Goal: Transaction & Acquisition: Purchase product/service

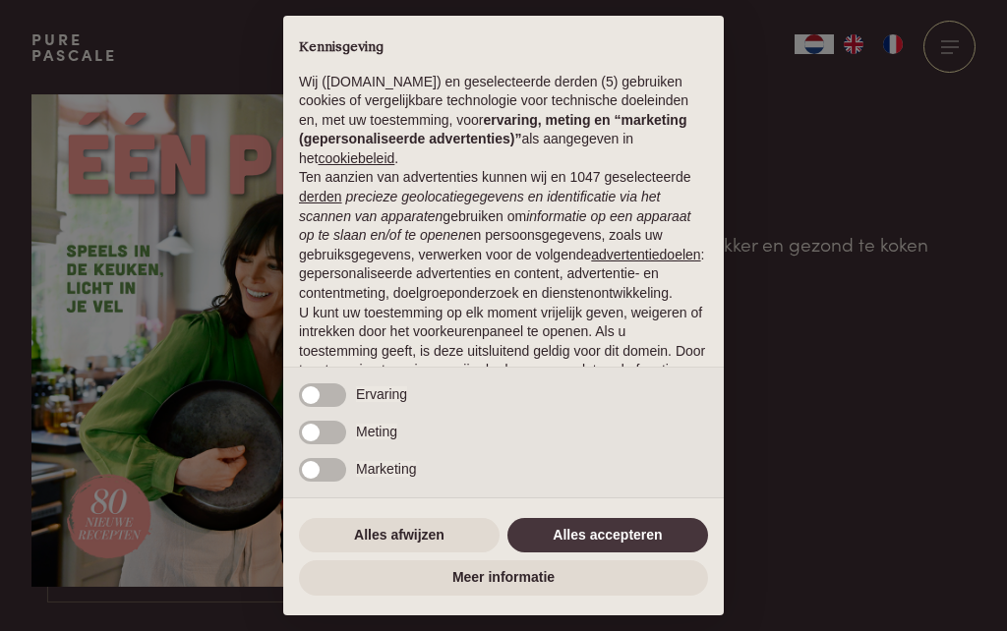
click at [433, 540] on button "Alles afwijzen" at bounding box center [399, 535] width 201 height 35
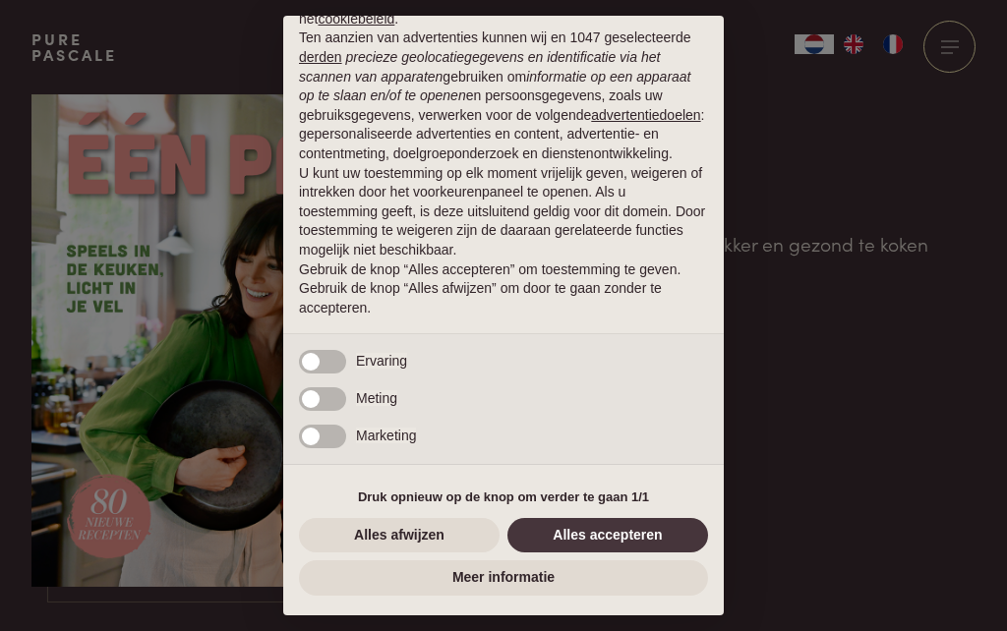
click at [417, 549] on button "Alles afwijzen" at bounding box center [399, 535] width 201 height 35
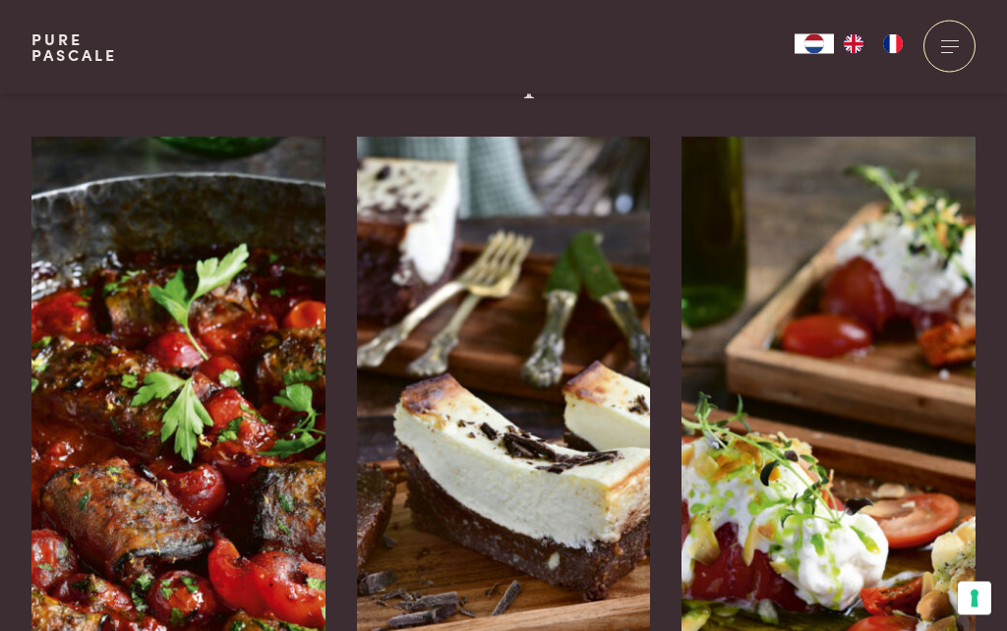
scroll to position [3050, 0]
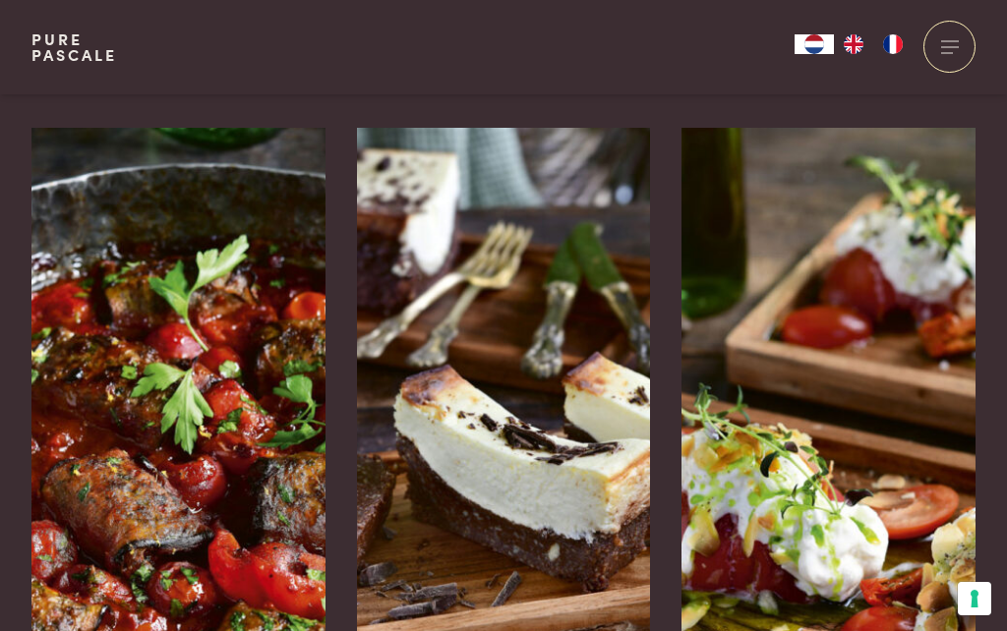
click at [236, 375] on img at bounding box center [178, 423] width 294 height 590
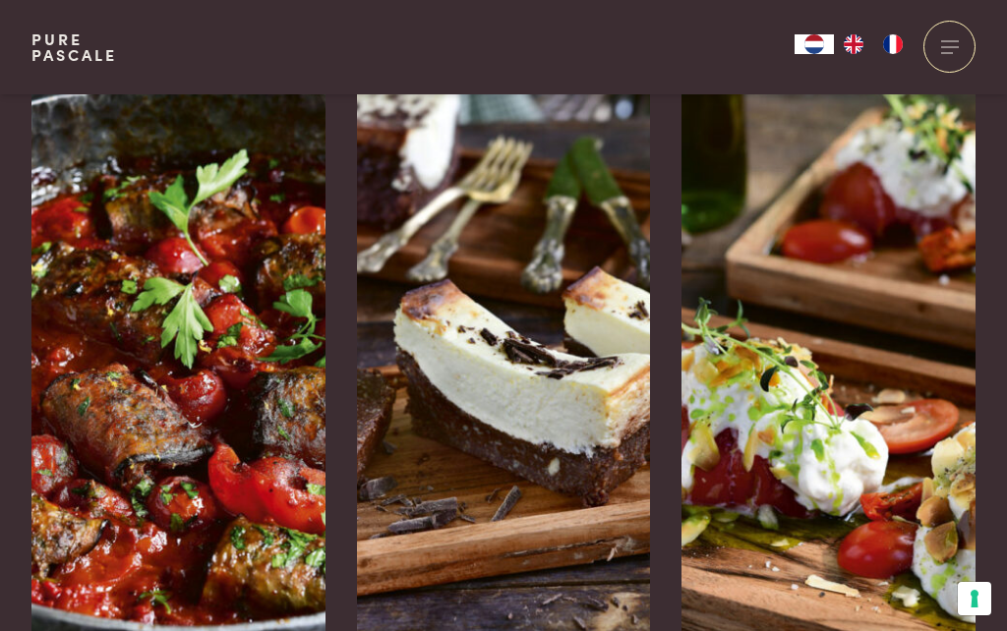
click at [565, 416] on img at bounding box center [504, 337] width 294 height 590
click at [871, 364] on img at bounding box center [828, 337] width 294 height 590
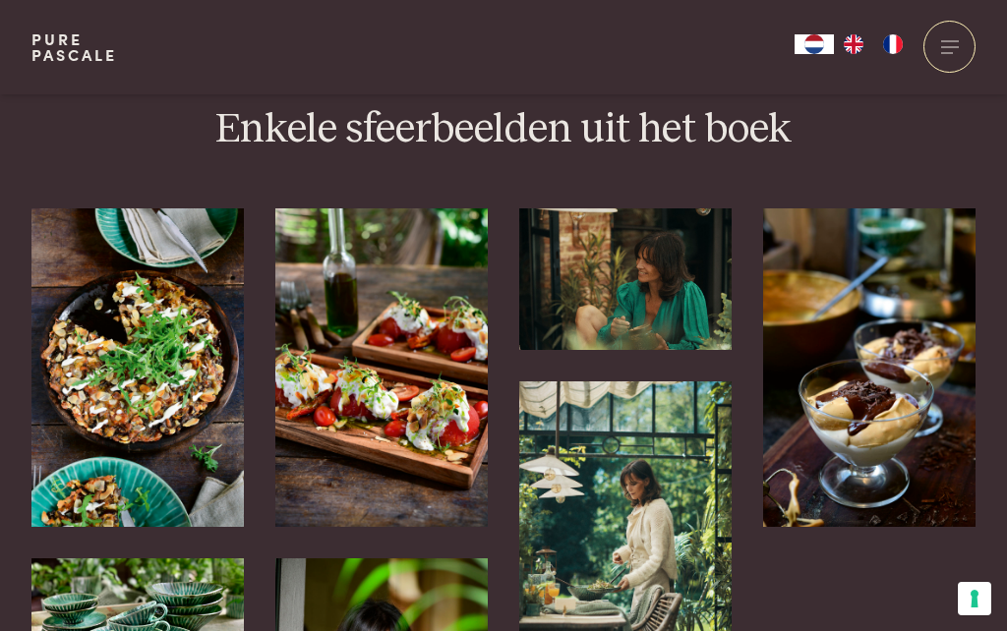
scroll to position [4348, 0]
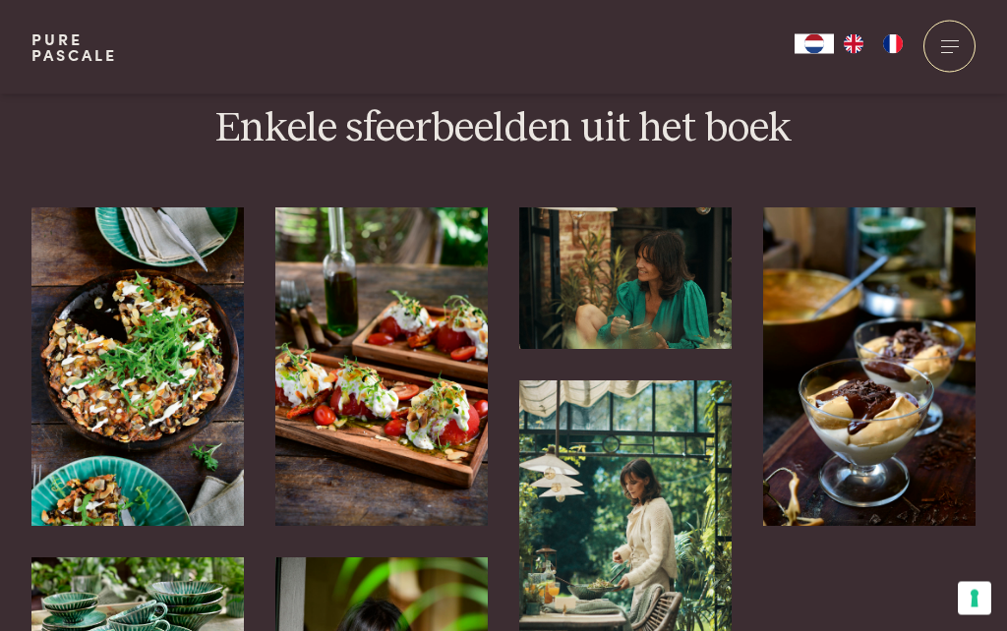
click at [919, 375] on img at bounding box center [869, 367] width 212 height 319
click at [889, 356] on img at bounding box center [869, 367] width 212 height 319
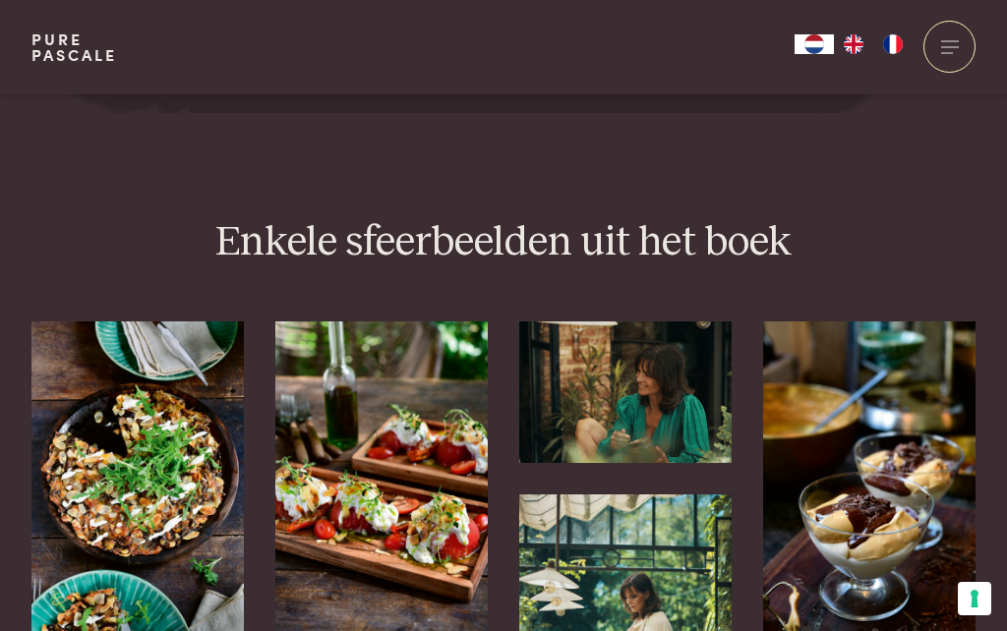
scroll to position [4235, 0]
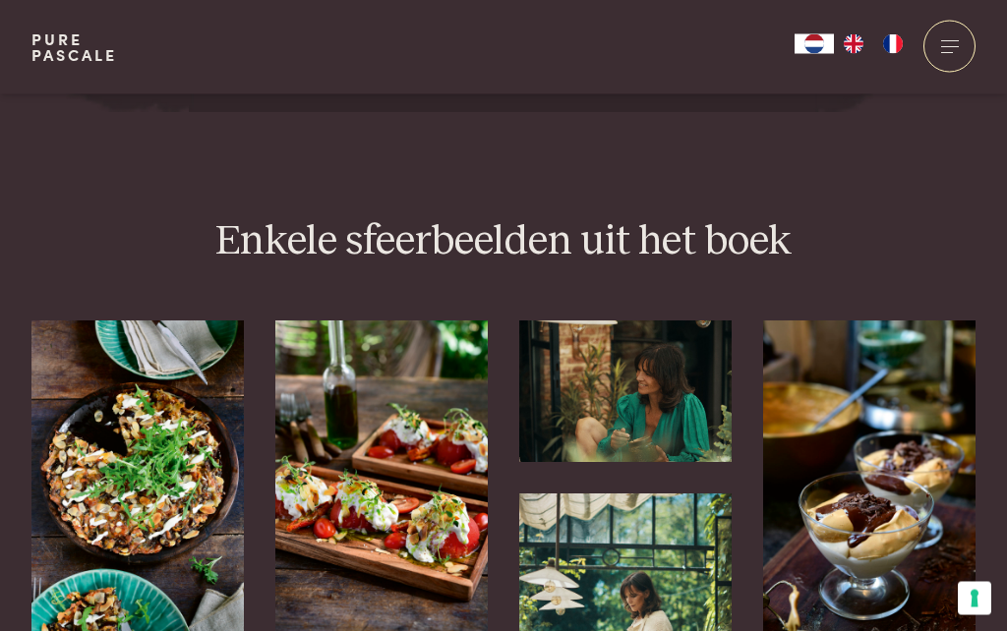
click at [884, 395] on img at bounding box center [869, 481] width 212 height 319
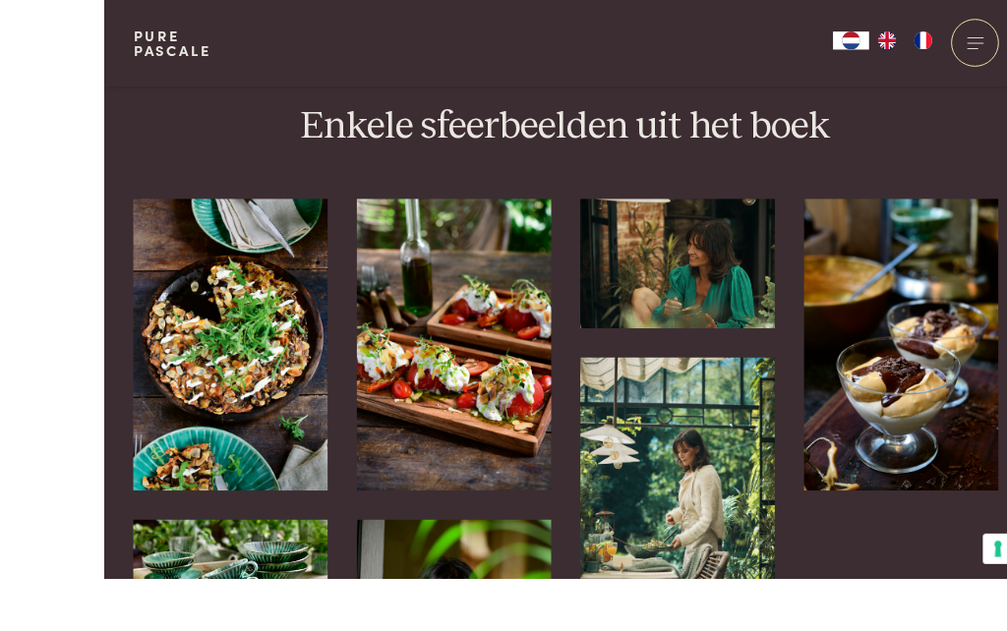
scroll to position [4382, 0]
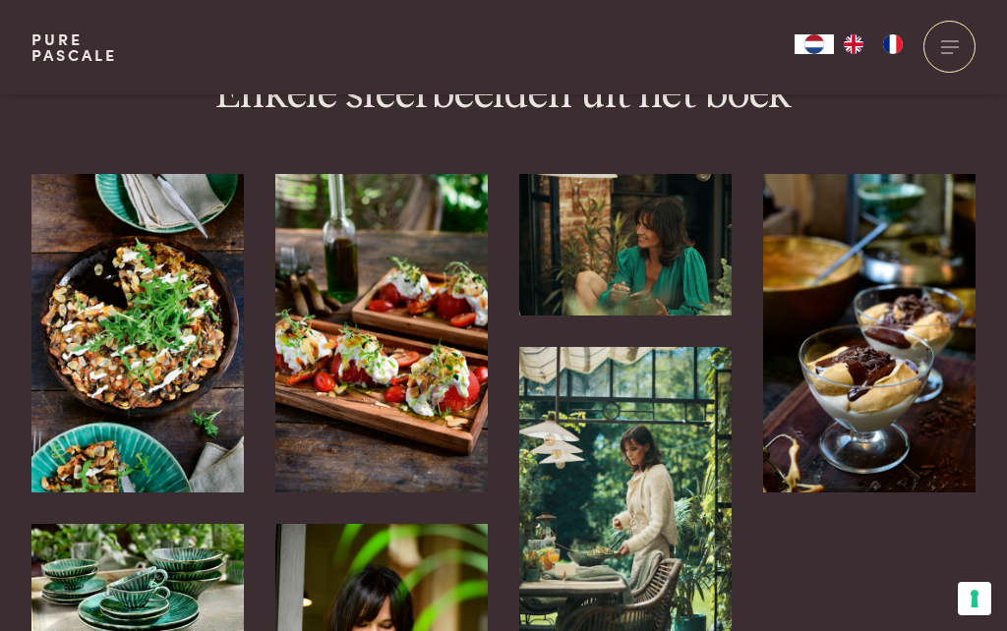
click at [432, 318] on img at bounding box center [381, 333] width 212 height 319
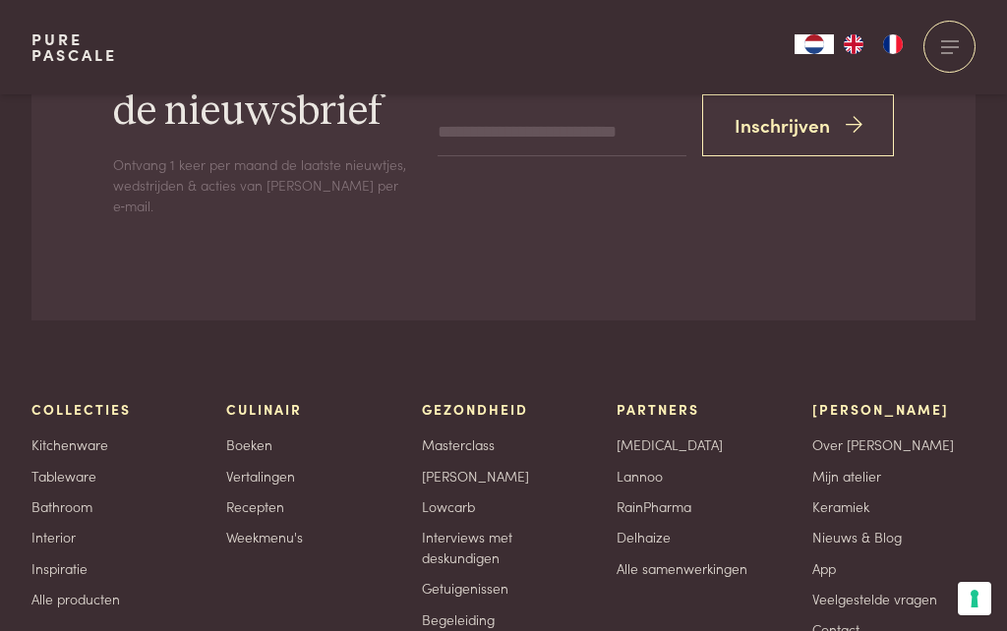
scroll to position [5925, 0]
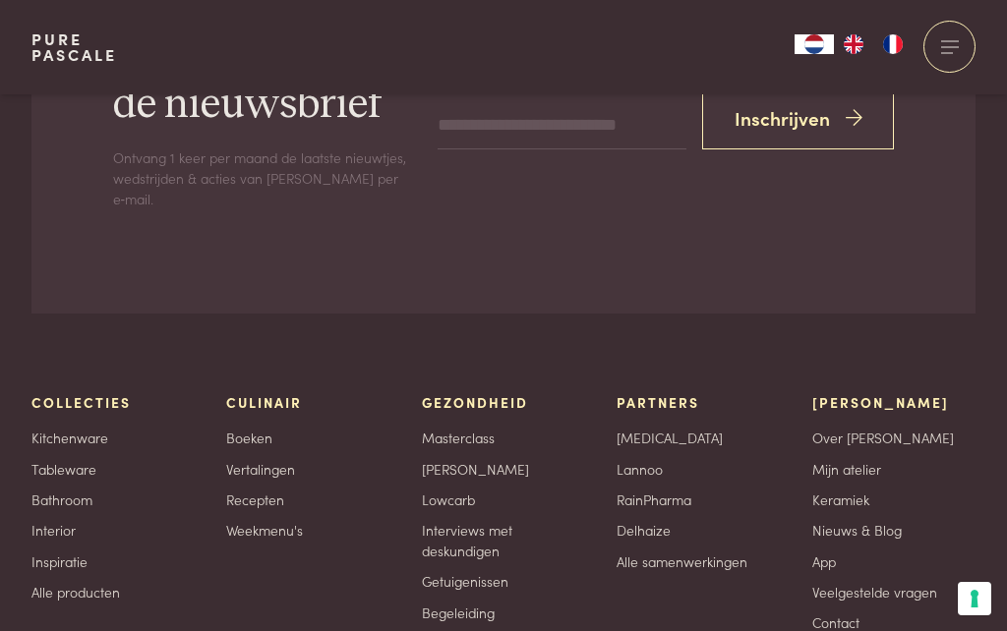
click at [84, 459] on link "Tableware" at bounding box center [63, 469] width 65 height 21
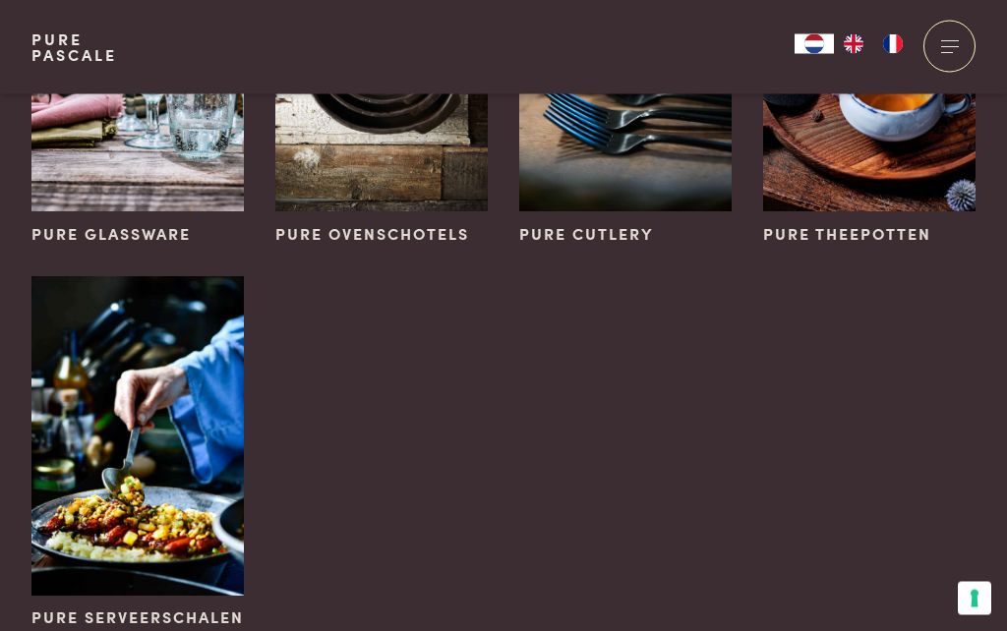
scroll to position [753, 0]
click at [156, 468] on img at bounding box center [137, 435] width 212 height 319
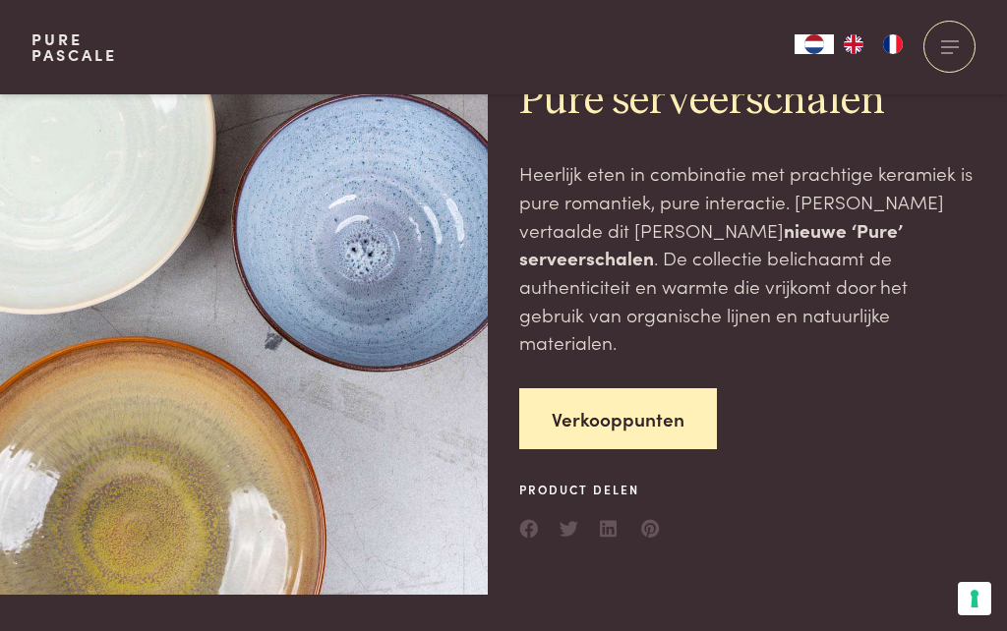
click at [627, 388] on link "Verkooppunten" at bounding box center [618, 419] width 198 height 62
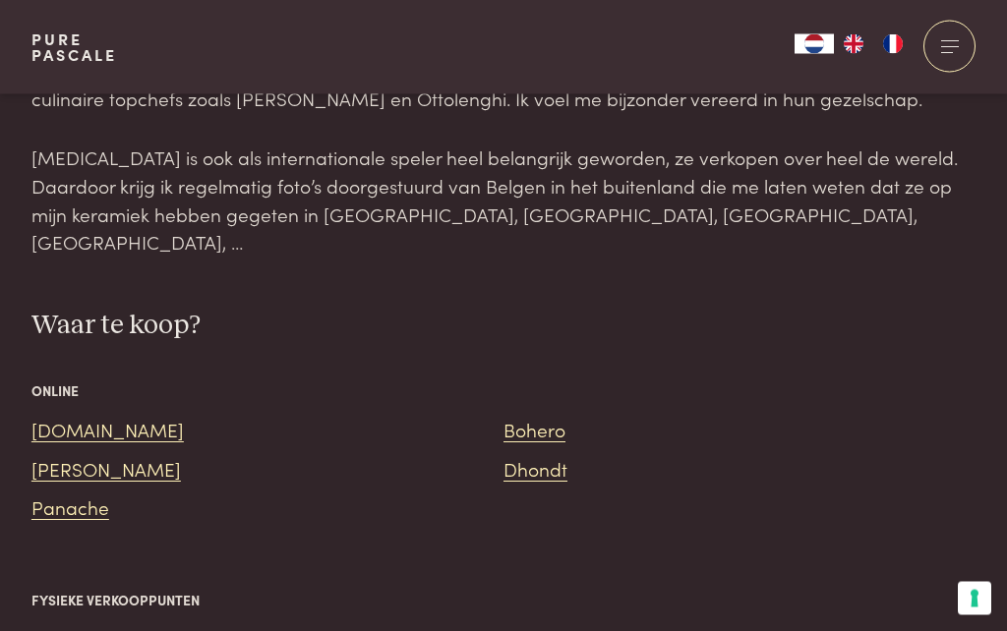
scroll to position [1759, 0]
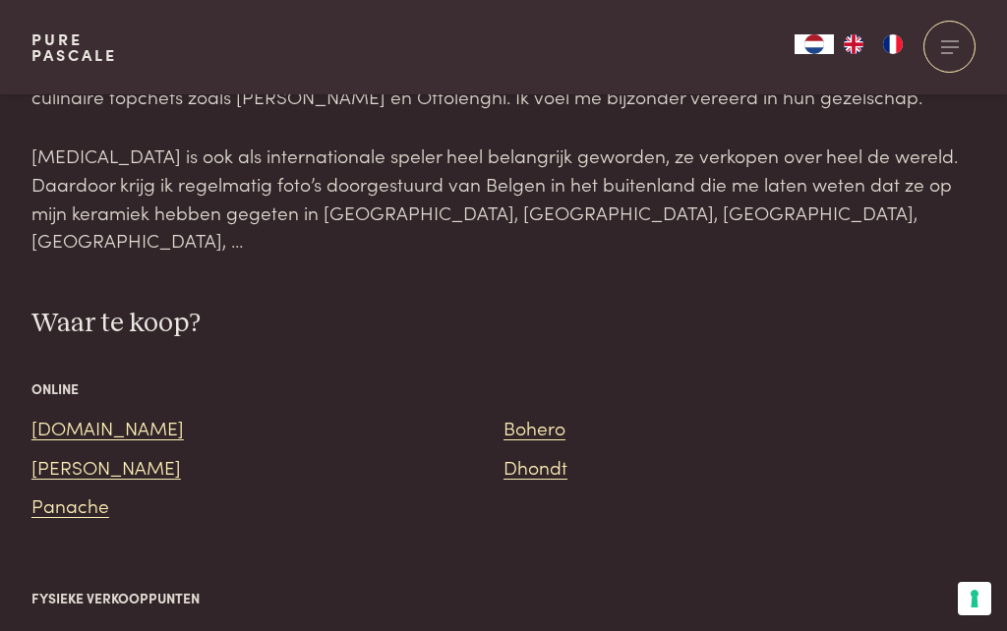
click at [105, 453] on link "[PERSON_NAME]" at bounding box center [105, 466] width 149 height 27
